Goal: Navigation & Orientation: Find specific page/section

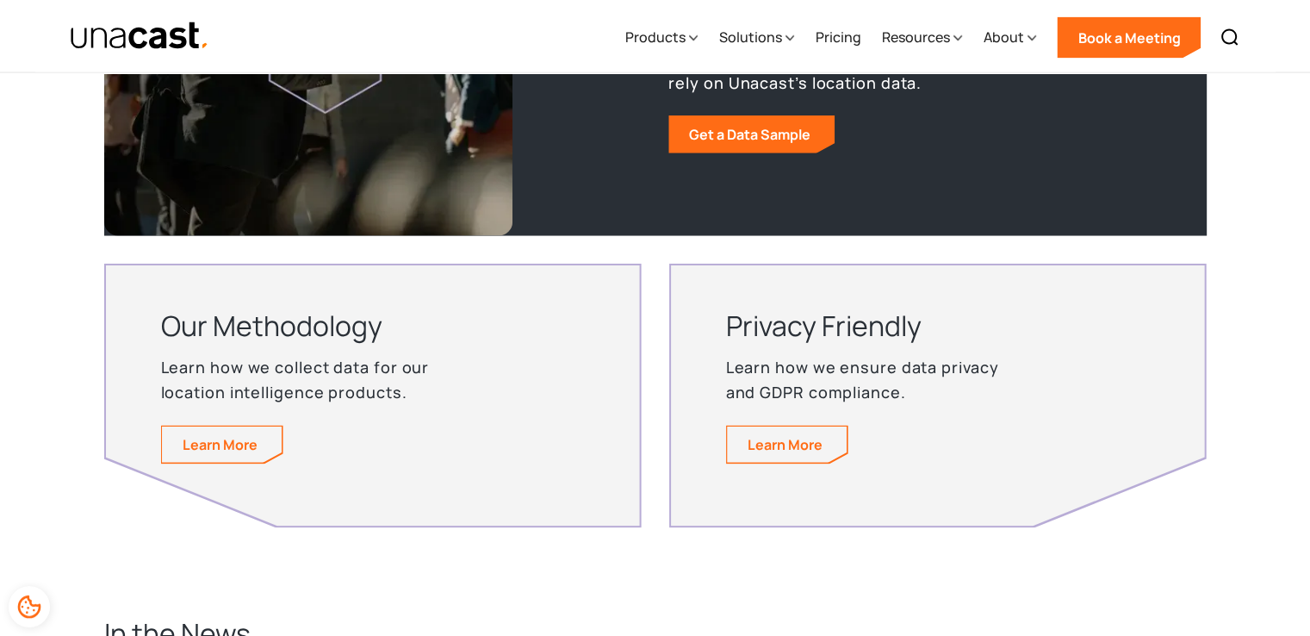
scroll to position [3014, 0]
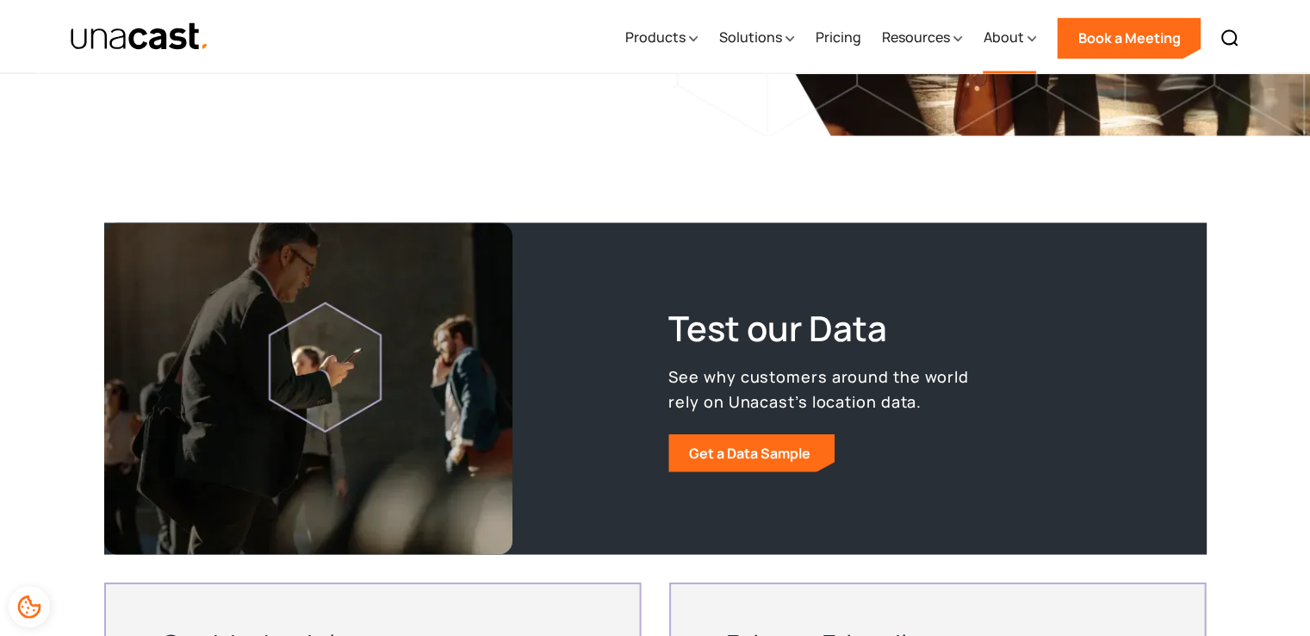
click at [1033, 39] on icon at bounding box center [1032, 38] width 8 height 4
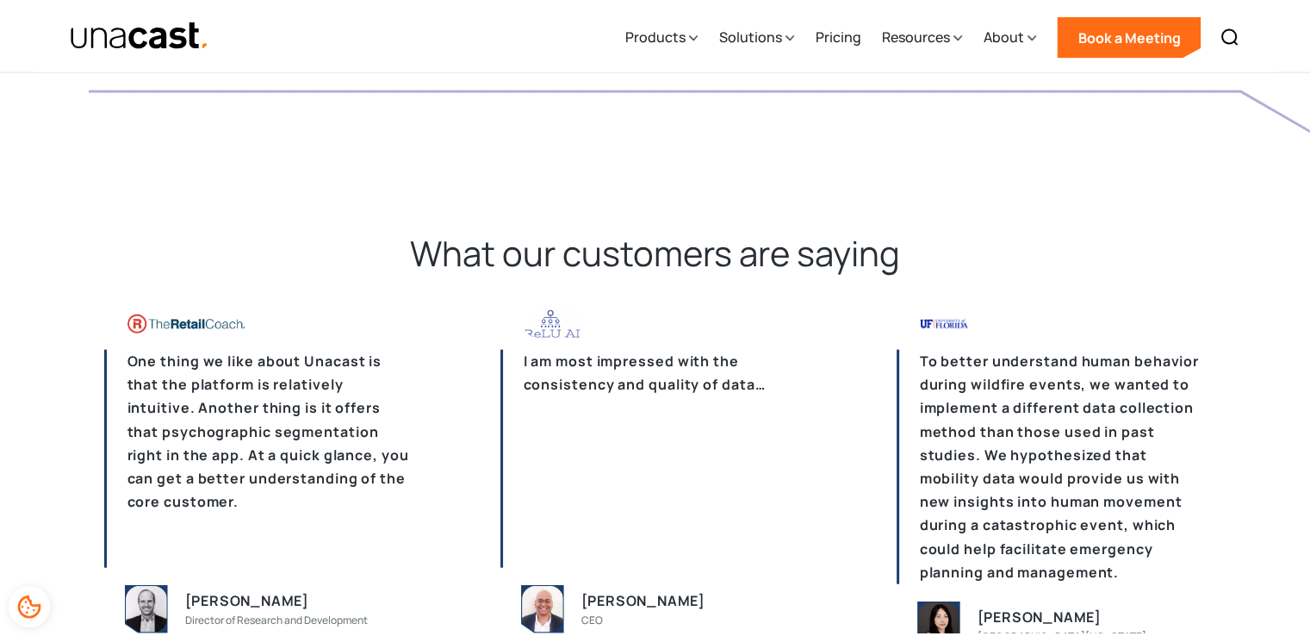
scroll to position [3904, 0]
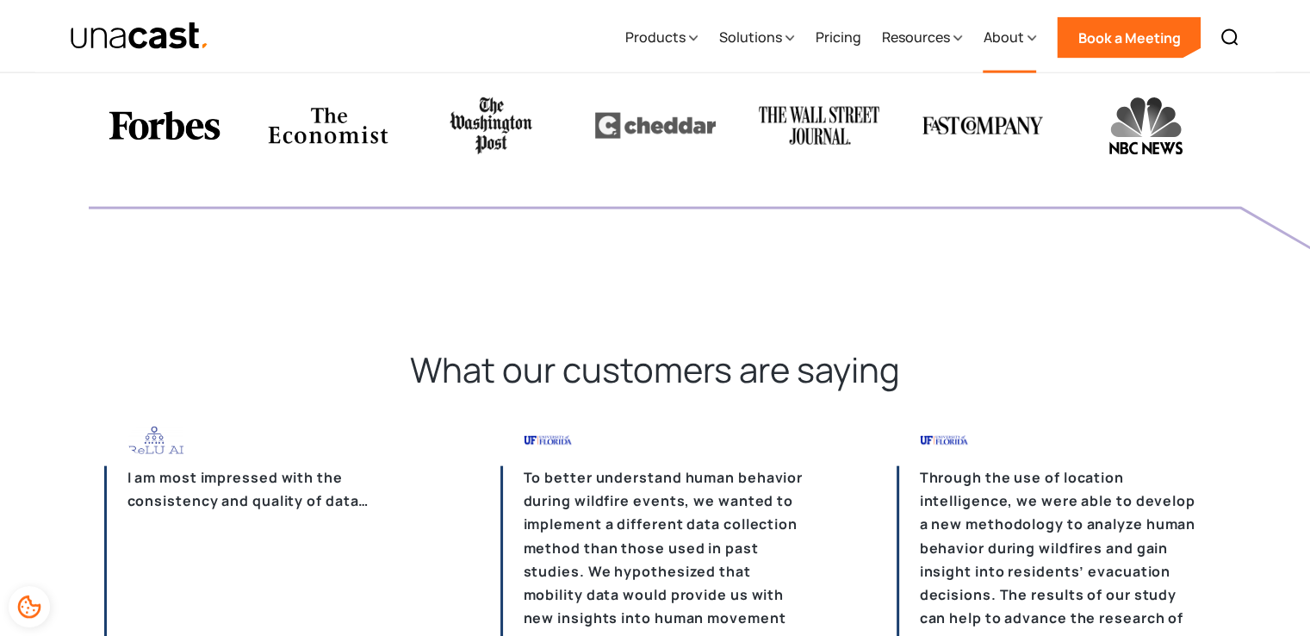
click at [1031, 40] on icon at bounding box center [1031, 38] width 9 height 18
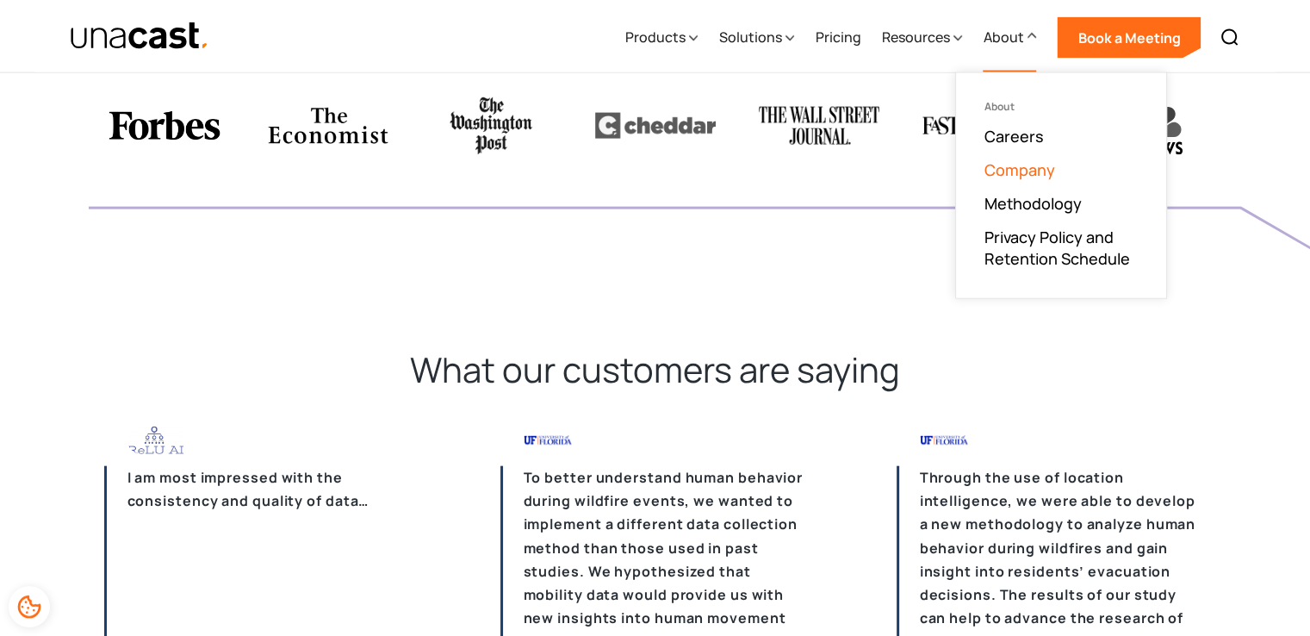
click at [1032, 169] on link "Company" at bounding box center [1018, 169] width 71 height 21
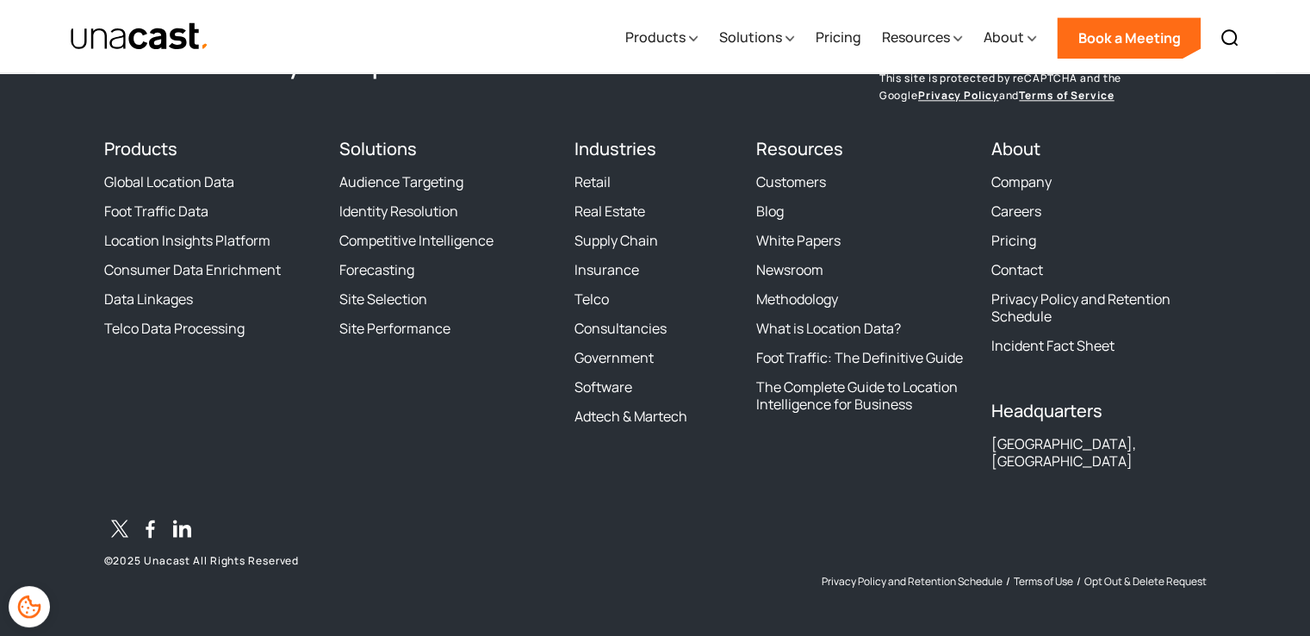
scroll to position [2190, 0]
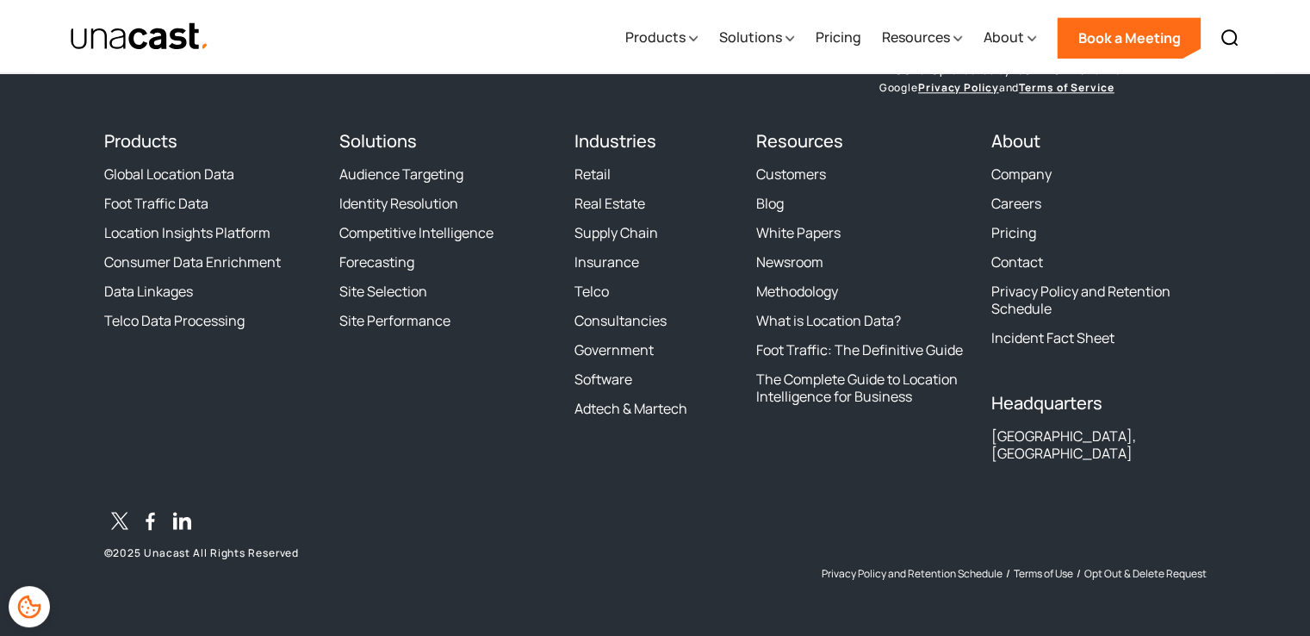
click at [1214, 366] on footer "The industry’s expert in location data Sign up for Unacast's Newsletter First n…" at bounding box center [655, 290] width 1310 height 691
